Goal: Book appointment/travel/reservation

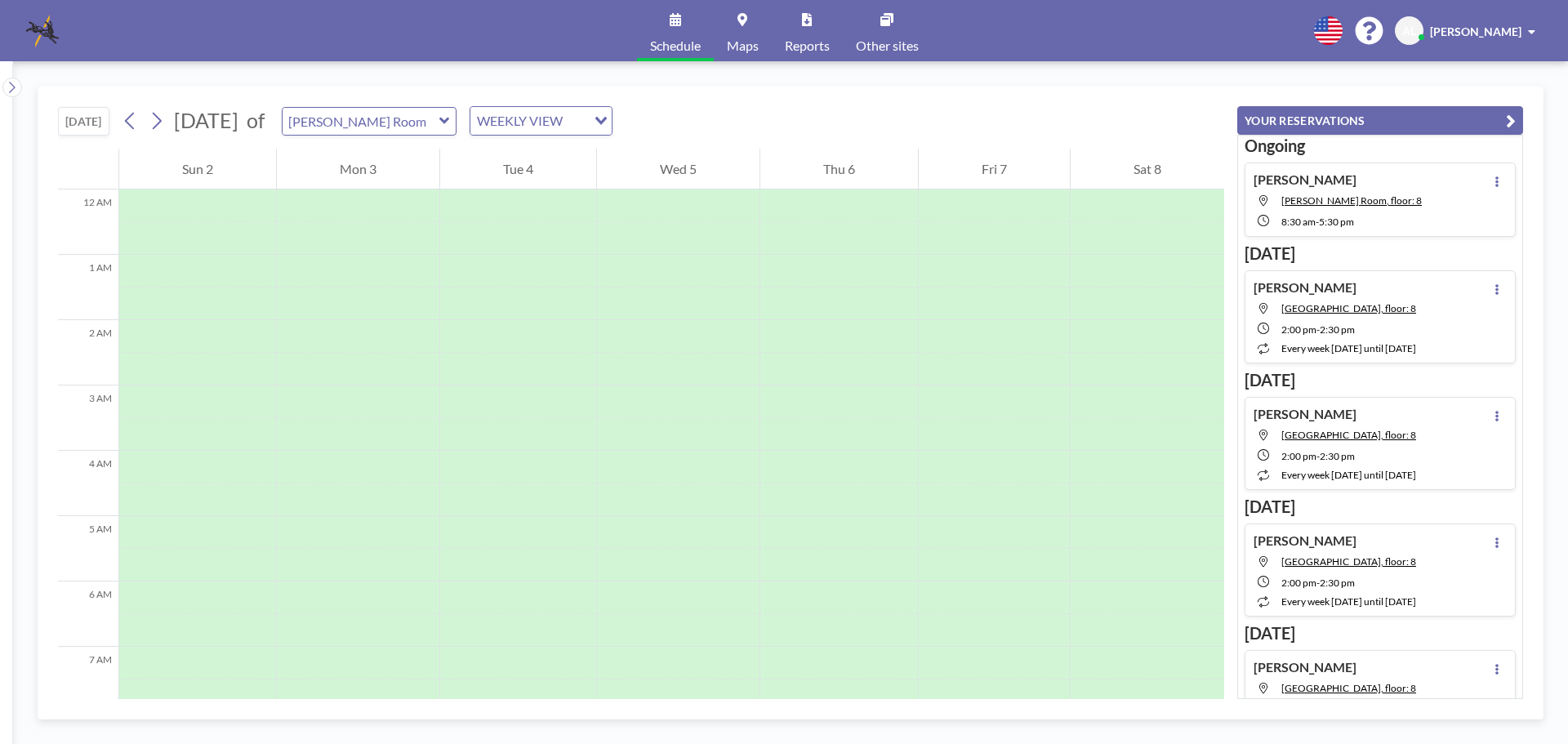
scroll to position [653, 0]
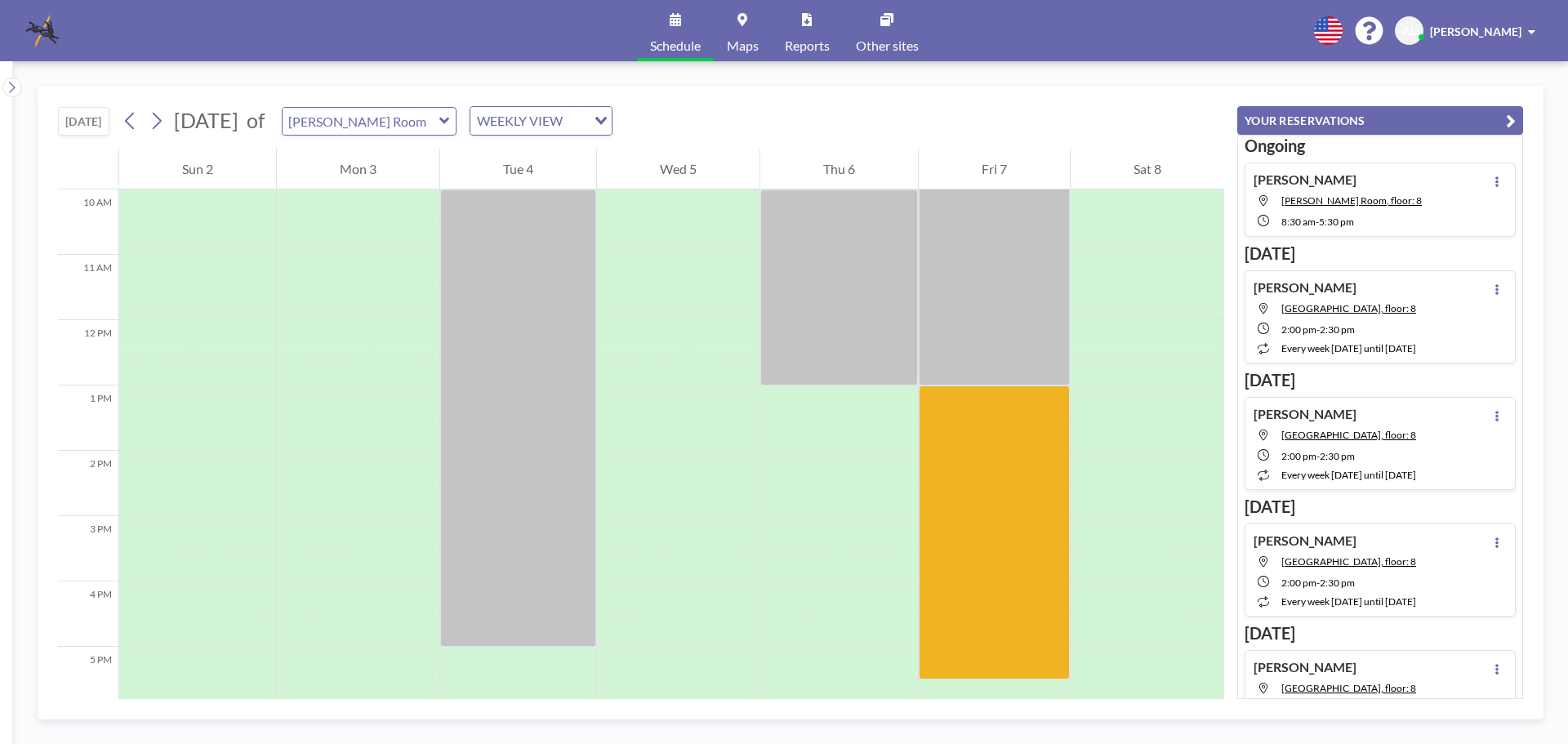
click at [81, 124] on button "[DATE]" at bounding box center [83, 121] width 52 height 29
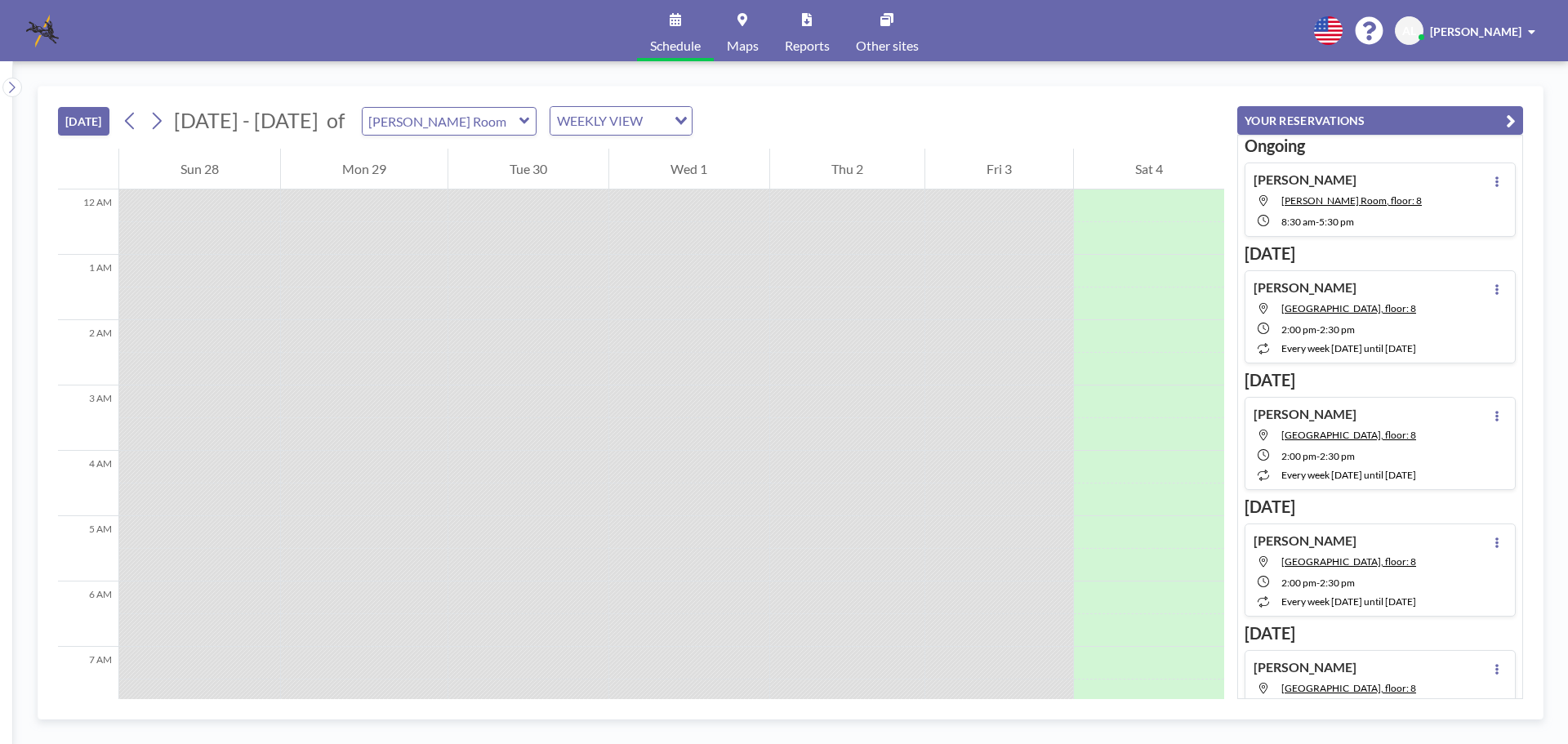
click at [68, 116] on button "[DATE]" at bounding box center [83, 121] width 52 height 29
click at [69, 120] on button "[DATE]" at bounding box center [83, 121] width 52 height 29
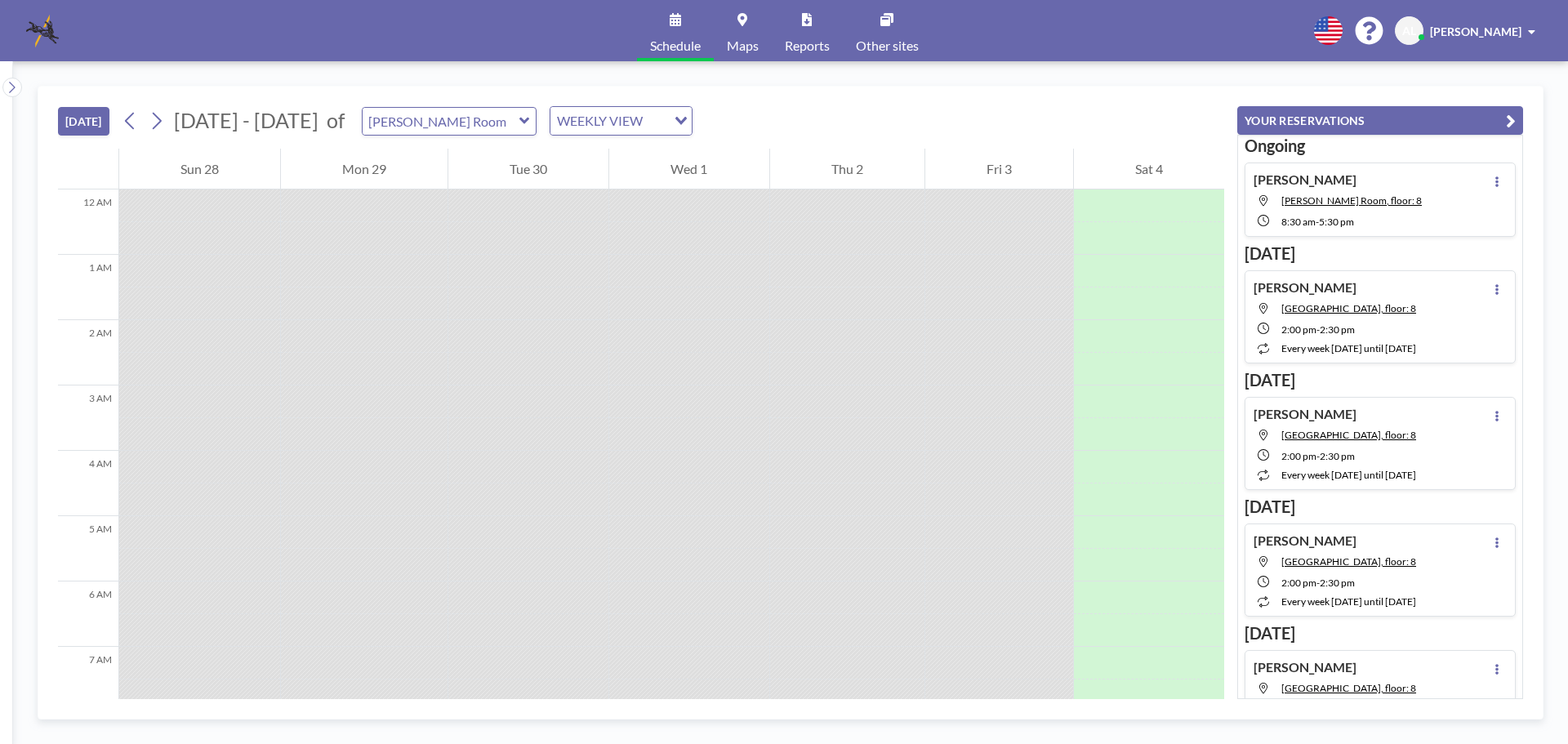
drag, startPoint x: 69, startPoint y: 120, endPoint x: 73, endPoint y: 127, distance: 8.1
click at [69, 120] on button "[DATE]" at bounding box center [83, 121] width 52 height 29
click at [3, 77] on div at bounding box center [6, 402] width 13 height 683
click at [13, 88] on icon at bounding box center [12, 87] width 11 height 16
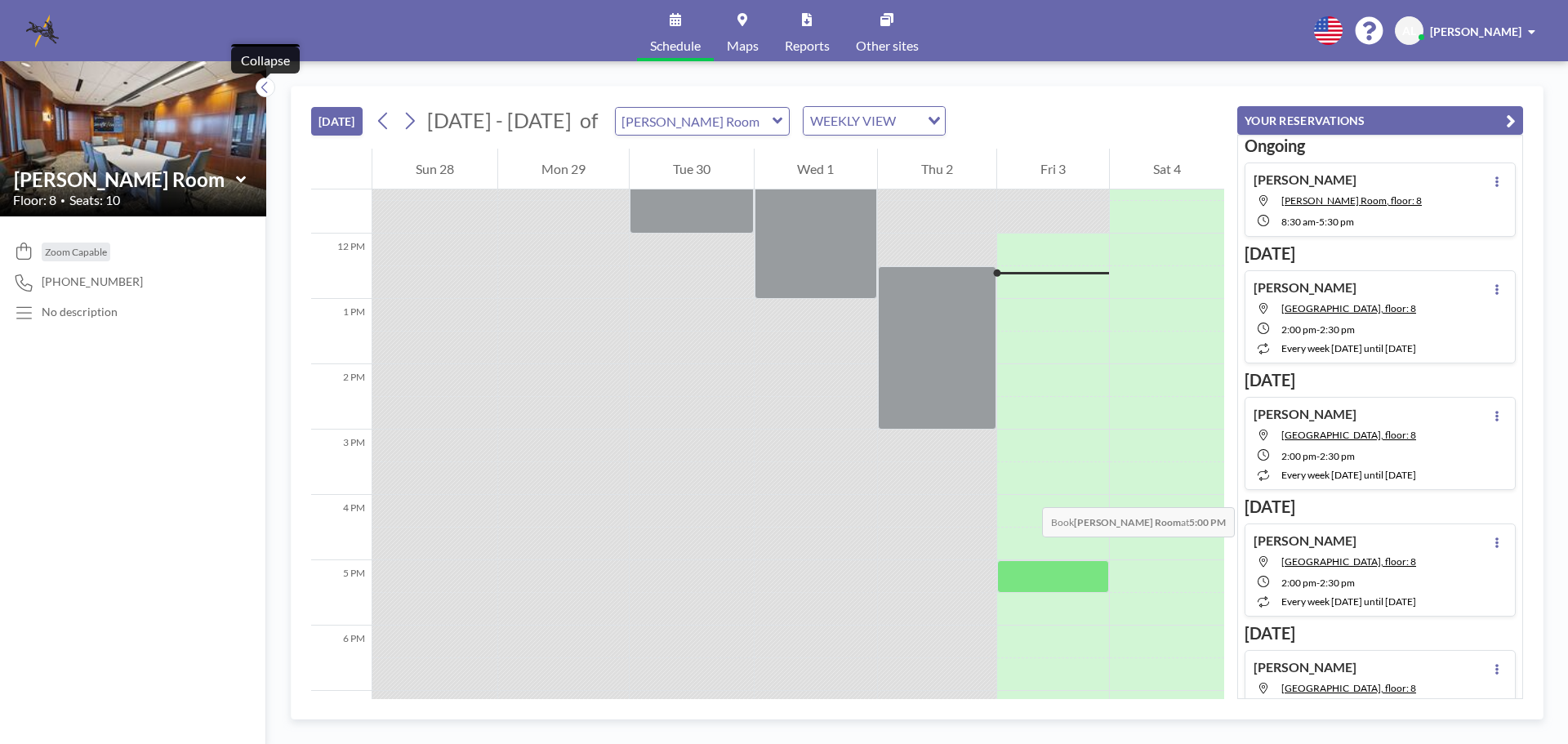
scroll to position [1066, 0]
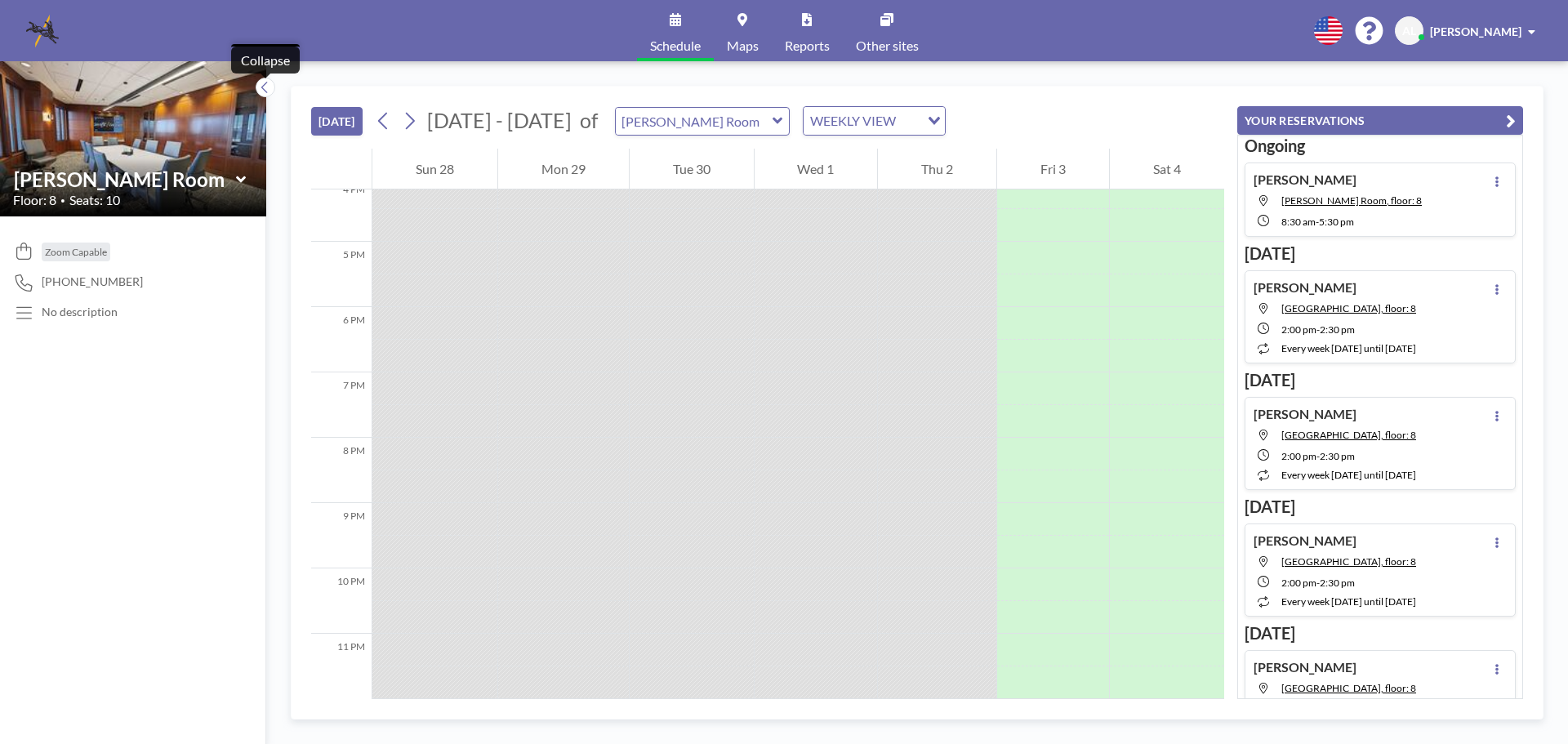
click at [328, 136] on div "[DATE] [DATE] - [DATE] of [PERSON_NAME] Room WEEKLY VIEW Loading..." at bounding box center [768, 117] width 913 height 62
click at [347, 120] on button "[DATE]" at bounding box center [337, 121] width 52 height 29
click at [350, 120] on button "[DATE]" at bounding box center [337, 121] width 52 height 29
click at [350, 120] on button "[DATE]" at bounding box center [337, 121] width 52 height 29
